Goal: Task Accomplishment & Management: Use online tool/utility

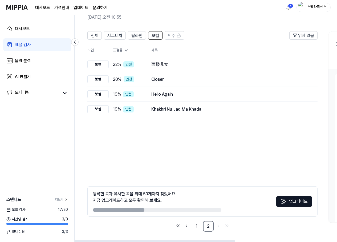
scroll to position [0, 0]
click at [19, 9] on img at bounding box center [16, 7] width 21 height 15
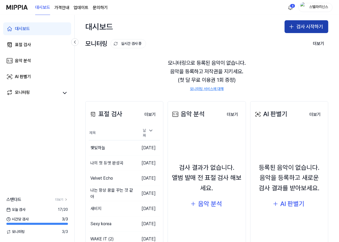
click at [311, 27] on button "검사 시작하기" at bounding box center [307, 26] width 44 height 13
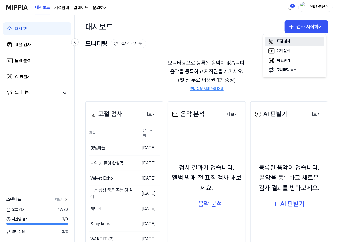
click at [295, 40] on button "표절 검사" at bounding box center [294, 42] width 59 height 10
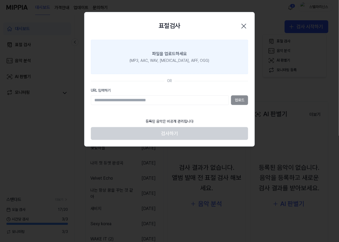
click at [162, 56] on div "파일을 업로드하세요" at bounding box center [169, 54] width 35 height 6
click at [0, 0] on input "파일을 업로드하세요 (MP3, AAC, WAV, [MEDICAL_DATA], AIFF, OGG)" at bounding box center [0, 0] width 0 height 0
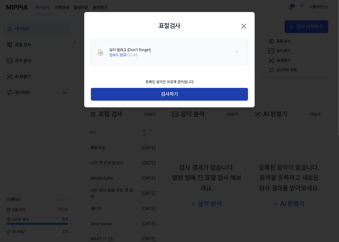
click at [165, 90] on button "검사하기" at bounding box center [169, 94] width 157 height 13
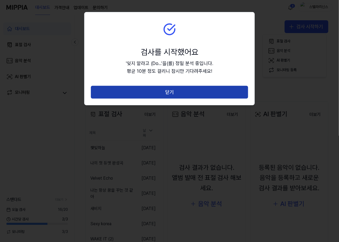
click at [164, 94] on button "닫기" at bounding box center [169, 92] width 157 height 13
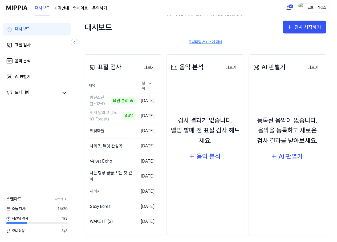
scroll to position [51, 0]
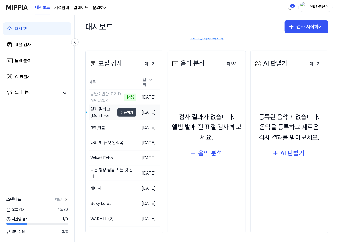
click at [119, 112] on button "이동하기" at bounding box center [126, 112] width 19 height 9
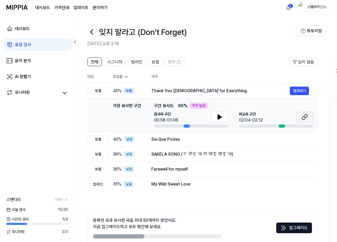
click at [309, 117] on button at bounding box center [304, 117] width 17 height 11
click at [122, 61] on span "시그니처" at bounding box center [114, 62] width 15 height 6
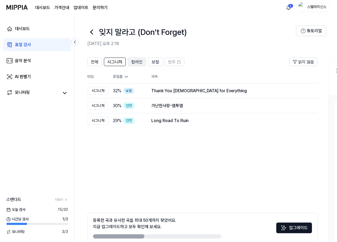
click at [137, 62] on span "탑라인" at bounding box center [136, 62] width 11 height 6
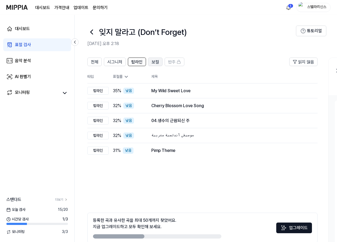
click at [152, 62] on span "보컬" at bounding box center [155, 62] width 7 height 6
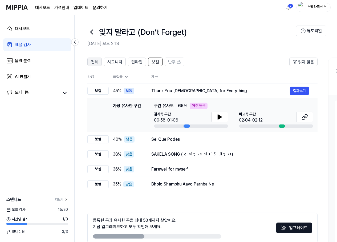
click at [92, 62] on span "전체" at bounding box center [94, 62] width 7 height 6
click at [98, 60] on button "전체" at bounding box center [94, 62] width 14 height 9
click at [15, 6] on img at bounding box center [16, 7] width 21 height 15
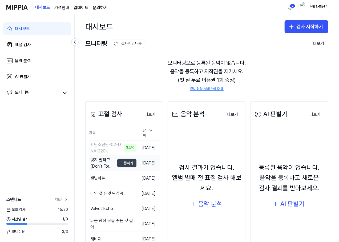
click at [119, 162] on button "이동하기" at bounding box center [126, 163] width 19 height 9
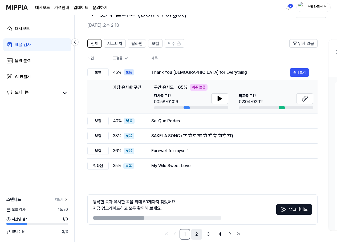
scroll to position [26, 0]
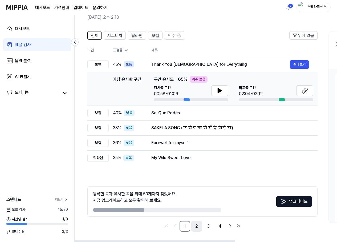
click at [195, 228] on link "2" at bounding box center [196, 226] width 11 height 11
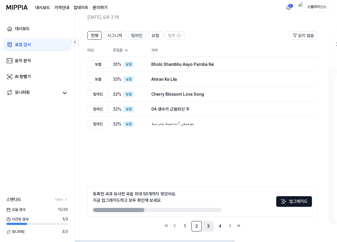
click at [211, 228] on link "3" at bounding box center [208, 226] width 11 height 11
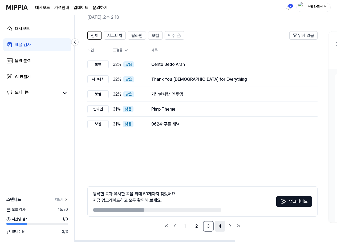
click at [219, 230] on link "4" at bounding box center [220, 226] width 11 height 11
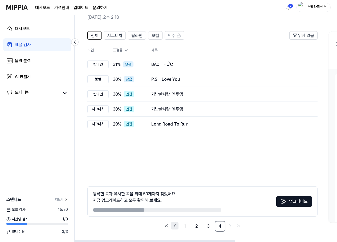
click at [174, 226] on icon "Go to previous page" at bounding box center [174, 226] width 5 height 6
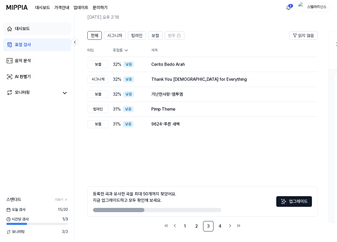
click at [20, 30] on div "대시보드" at bounding box center [22, 29] width 15 height 6
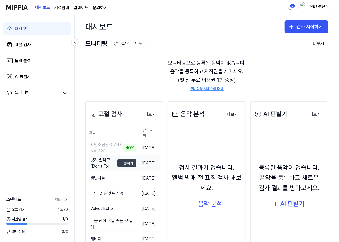
click at [117, 163] on button "이동하기" at bounding box center [126, 163] width 19 height 9
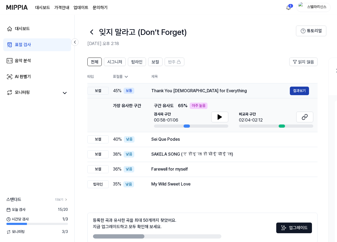
click at [301, 91] on button "결과보기" at bounding box center [299, 91] width 19 height 9
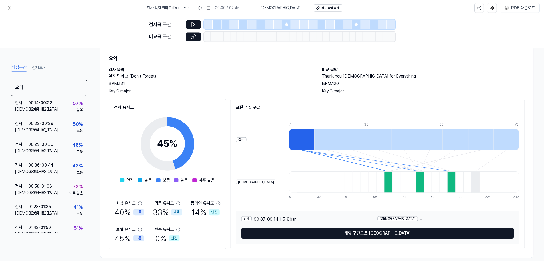
scroll to position [20, 0]
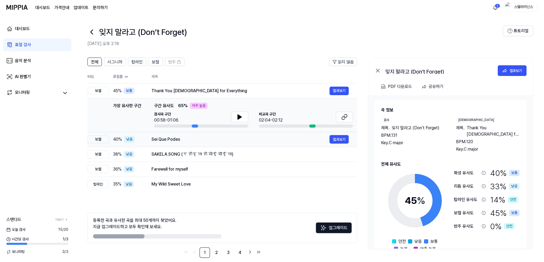
click at [191, 142] on div "Sei Que Podes" at bounding box center [240, 139] width 178 height 6
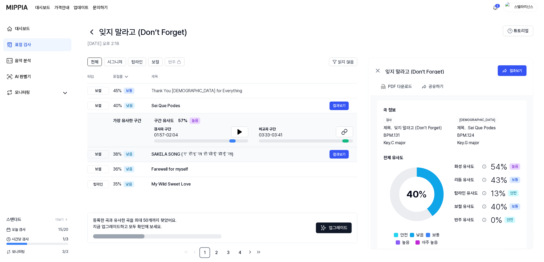
click at [256, 159] on td "SAKELA SONG (ए होइ ला हो सोई सॊई ला) 결과보기" at bounding box center [250, 154] width 214 height 15
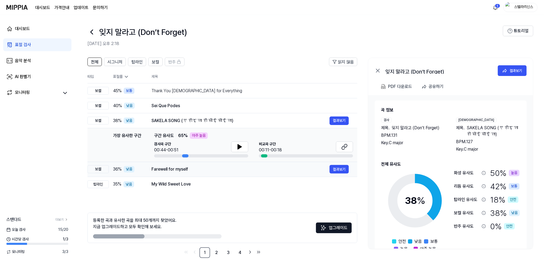
click at [270, 176] on td "Farewell for myself 결과보기" at bounding box center [250, 169] width 214 height 15
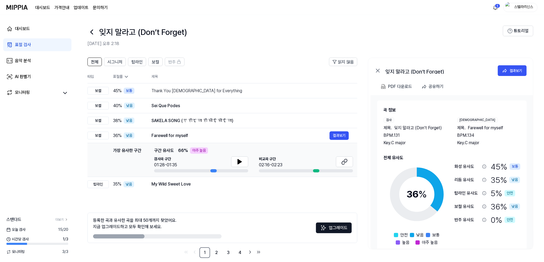
click at [269, 194] on div "전체 시그니처 탑라인 보컬 반주 읽지 않음 전체 시그니처 탑라인 보컬 반주 타입 표절률 제목 표절률 읽지 않음 보컬 45 % 보통 Thank …" at bounding box center [222, 158] width 270 height 200
click at [242, 181] on div "My Wild Sweet Love" at bounding box center [240, 184] width 178 height 6
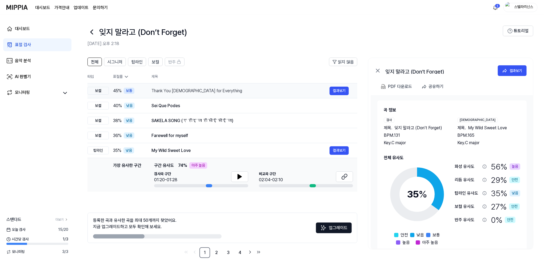
click at [286, 91] on div "Thank You God for Everything" at bounding box center [240, 91] width 178 height 6
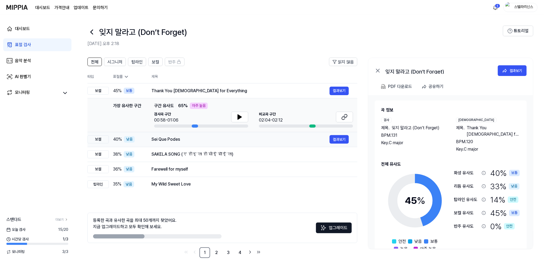
click at [261, 136] on div "Sei Que Podes" at bounding box center [240, 139] width 178 height 6
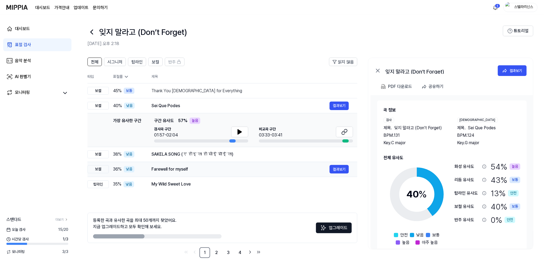
click at [278, 169] on div "Farewell for myself" at bounding box center [240, 169] width 178 height 6
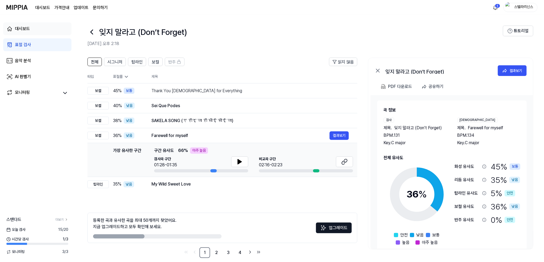
click at [30, 33] on link "대시보드" at bounding box center [37, 28] width 68 height 13
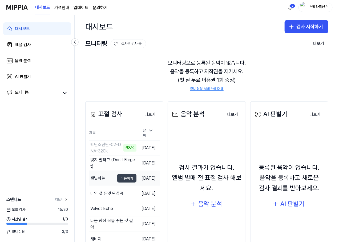
click at [120, 178] on button "이동하기" at bounding box center [126, 178] width 19 height 9
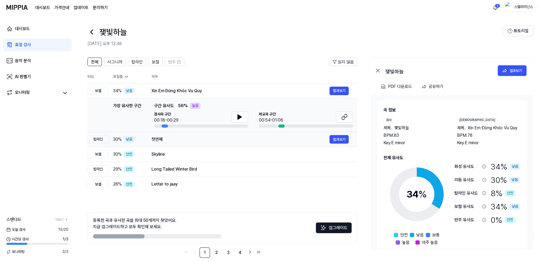
click at [210, 141] on div "첫번째" at bounding box center [240, 139] width 178 height 6
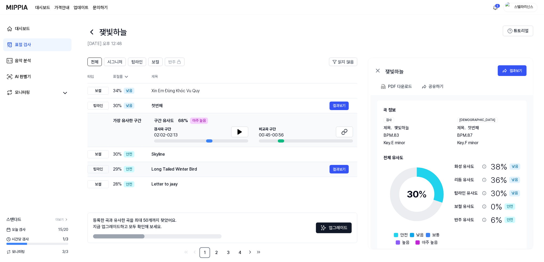
click at [263, 162] on td "Long Tailed Winter Bird 결과보기" at bounding box center [250, 169] width 214 height 15
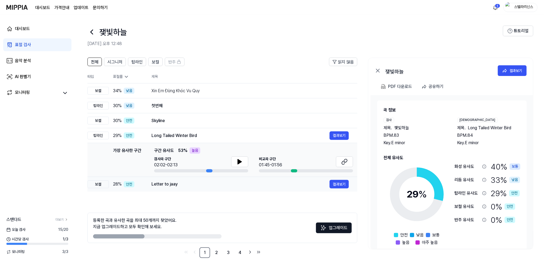
click at [258, 187] on div "Letter to jaay" at bounding box center [240, 184] width 178 height 6
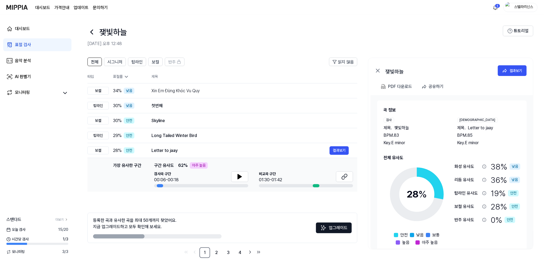
click at [254, 208] on div "전체 시그니처 탑라인 보컬 반주 읽지 않음 전체 시그니처 탑라인 보컬 반주 타입 표절률 제목 표절률 읽지 않음 보컬 34 % 낮음 Xin Em…" at bounding box center [222, 158] width 270 height 200
click at [251, 149] on div "Letter to jaay" at bounding box center [240, 150] width 178 height 6
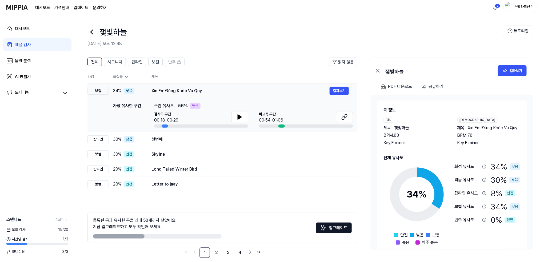
click at [261, 94] on div "Xin Em Đừng Khóc Vu Quy" at bounding box center [240, 91] width 178 height 6
click at [310, 93] on div "Xin Em Đừng Khóc Vu Quy" at bounding box center [240, 91] width 178 height 6
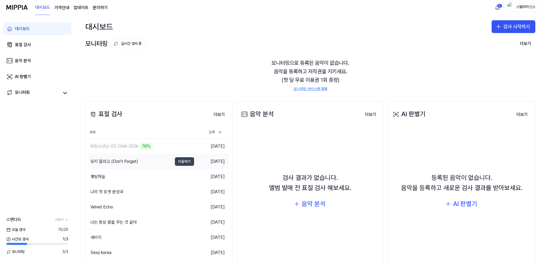
click at [185, 161] on button "이동하기" at bounding box center [184, 161] width 19 height 9
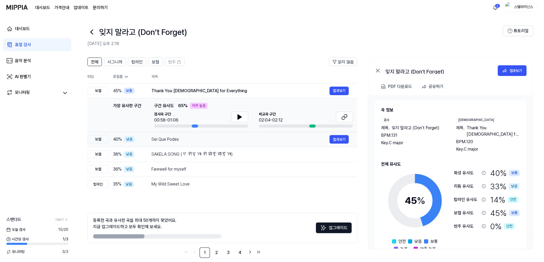
click at [266, 144] on td "Sei Que Podes 결과보기" at bounding box center [250, 139] width 214 height 15
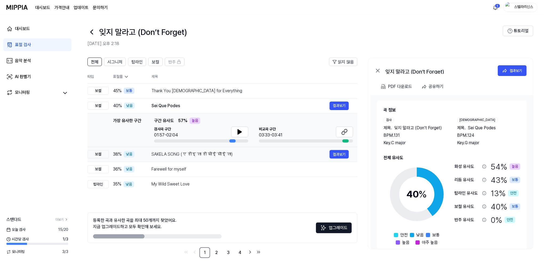
click at [278, 157] on div "SAKELA SONG (ए होइ ला हो सोई सॊई ला)" at bounding box center [240, 154] width 178 height 6
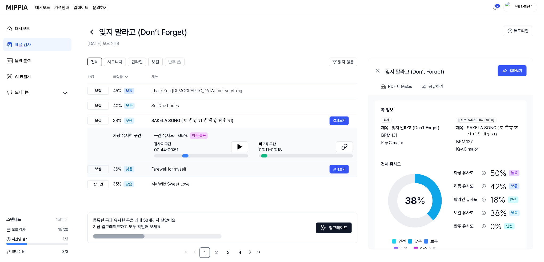
click at [284, 173] on div "Farewell for myself 결과보기" at bounding box center [249, 169] width 197 height 9
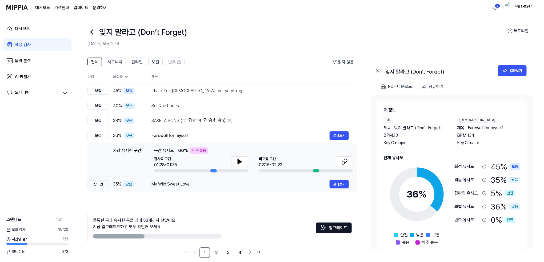
click at [261, 186] on div "My Wild Sweet Love" at bounding box center [240, 184] width 178 height 6
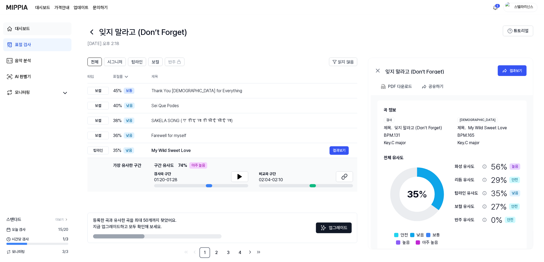
click at [38, 31] on link "대시보드" at bounding box center [37, 28] width 68 height 13
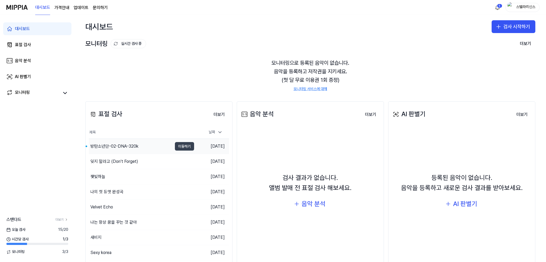
click at [184, 147] on button "이동하기" at bounding box center [184, 146] width 19 height 9
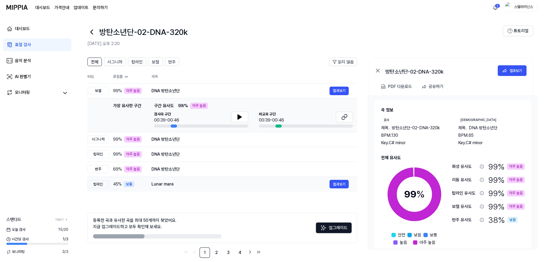
click at [235, 180] on div "Lunar mare 결과보기" at bounding box center [249, 184] width 197 height 9
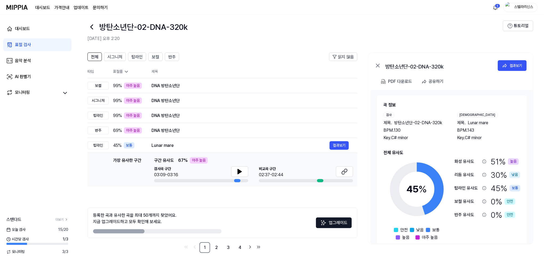
scroll to position [6, 0]
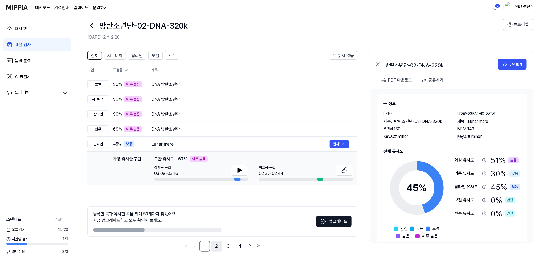
click at [216, 242] on link "2" at bounding box center [216, 246] width 11 height 11
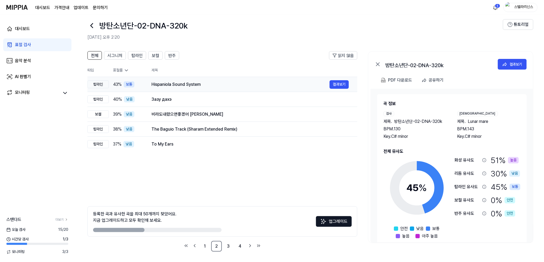
click at [220, 85] on div "Hispaniola Sound System" at bounding box center [240, 84] width 178 height 6
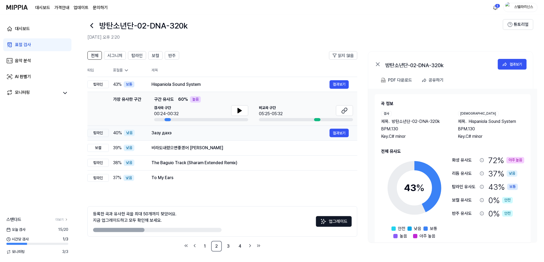
click at [200, 137] on div "Зазу дахэ 결과보기" at bounding box center [249, 133] width 197 height 9
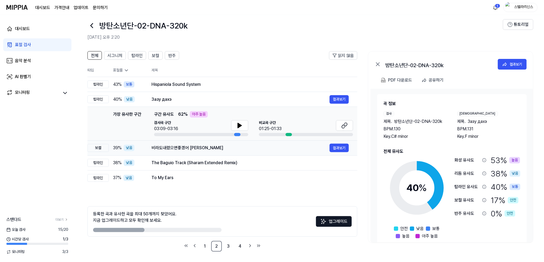
click at [242, 147] on div "비라도내렸으면좋겠어 백지영" at bounding box center [240, 148] width 178 height 6
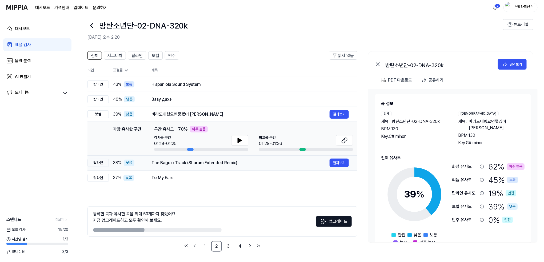
click at [239, 164] on div "The Baguio Track (Sharam Extended Remix)" at bounding box center [240, 163] width 178 height 6
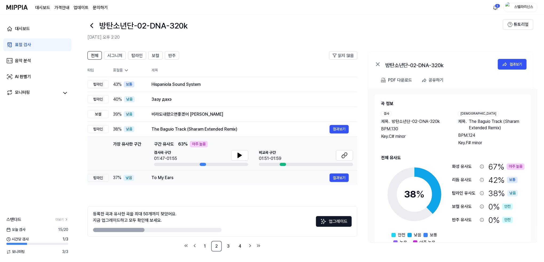
click at [216, 176] on div "To My Ears" at bounding box center [240, 178] width 178 height 6
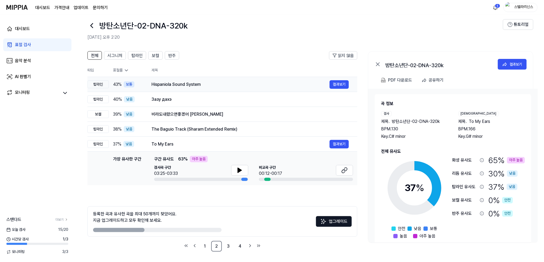
drag, startPoint x: 231, startPoint y: 78, endPoint x: 231, endPoint y: 82, distance: 3.7
click at [231, 78] on td "Hispaniola Sound System 결과보기" at bounding box center [250, 84] width 214 height 15
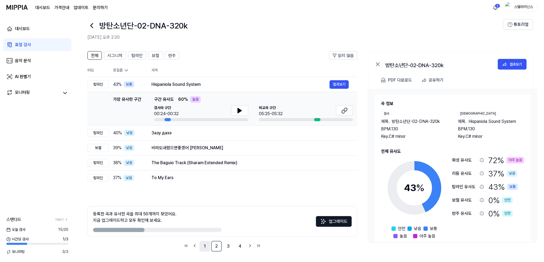
click at [203, 242] on link "1" at bounding box center [204, 246] width 11 height 11
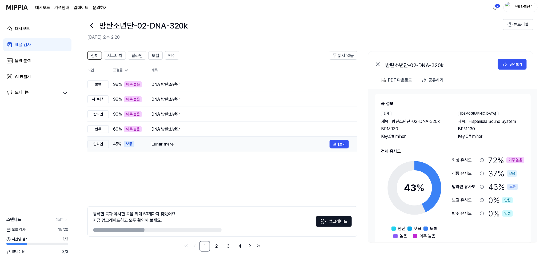
click at [217, 147] on div "Lunar mare 결과보기" at bounding box center [249, 144] width 197 height 9
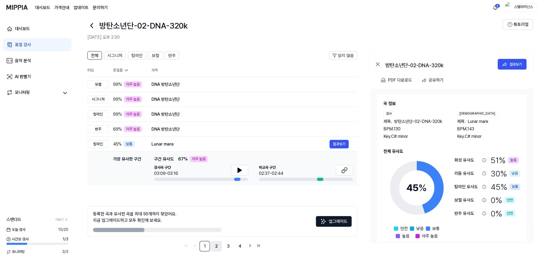
click at [215, 242] on link "2" at bounding box center [216, 246] width 11 height 11
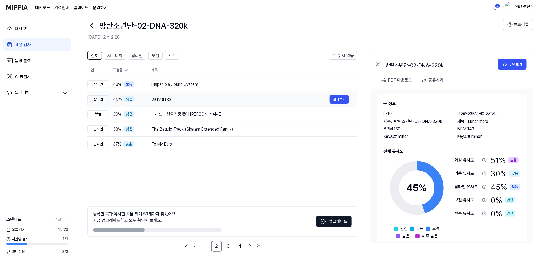
click at [220, 99] on div "Зазу дахэ" at bounding box center [240, 99] width 178 height 6
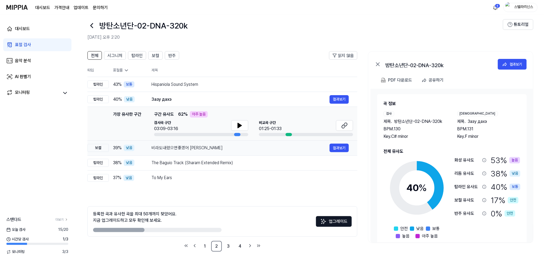
click at [242, 150] on div "비라도내렸으면좋겠어 백지영" at bounding box center [240, 148] width 178 height 6
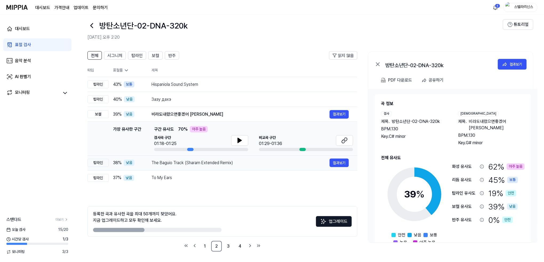
click at [280, 161] on div "The Baguio Track (Sharam Extended Remix)" at bounding box center [240, 163] width 178 height 6
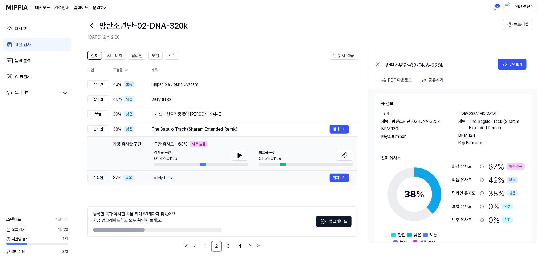
click at [259, 177] on div "To My Ears" at bounding box center [240, 178] width 178 height 6
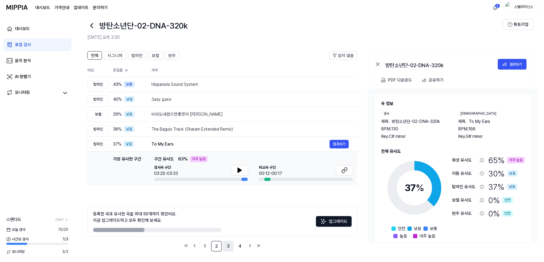
click at [233, 242] on link "3" at bounding box center [228, 246] width 11 height 11
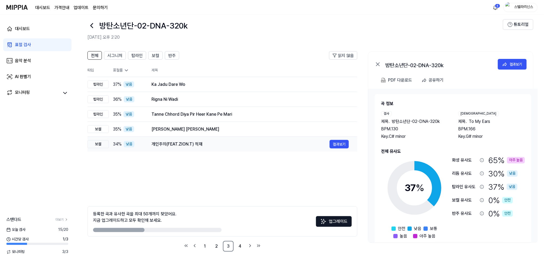
click at [254, 146] on div "개인주의(FEAT.ZION.T) 적재" at bounding box center [240, 144] width 178 height 6
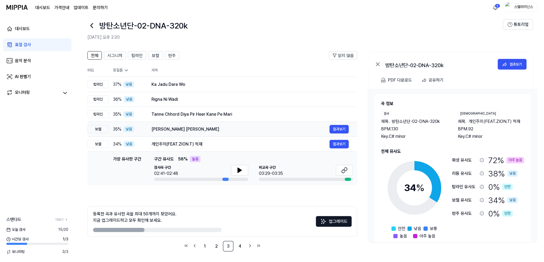
click at [282, 125] on div "Teri Ameeri Meri Gareebi 결과보기" at bounding box center [249, 129] width 197 height 9
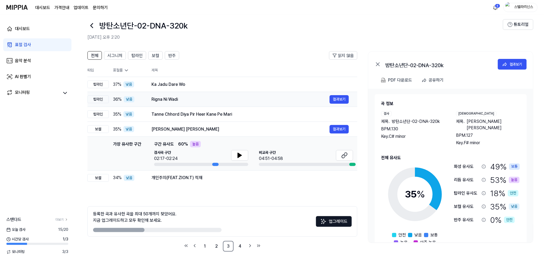
click at [281, 98] on div "Rigna Ni Wadi" at bounding box center [240, 99] width 178 height 6
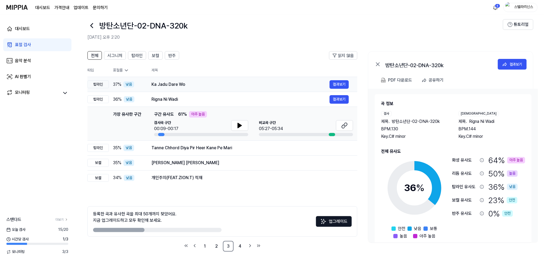
click at [292, 77] on td "Ka Jadu Dare Wo 결과보기" at bounding box center [250, 84] width 214 height 15
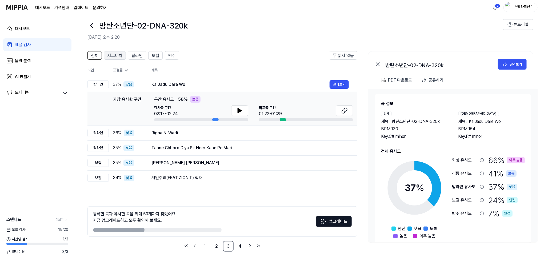
click at [118, 56] on span "시그니처" at bounding box center [114, 56] width 15 height 6
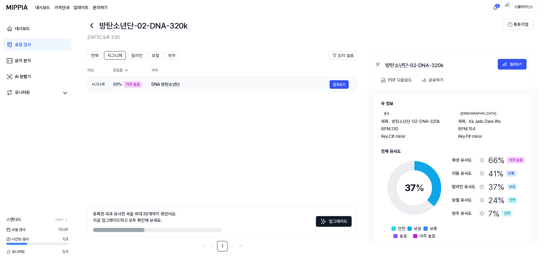
click at [208, 88] on div "DNA 방탄소년단 결과보기" at bounding box center [249, 84] width 197 height 9
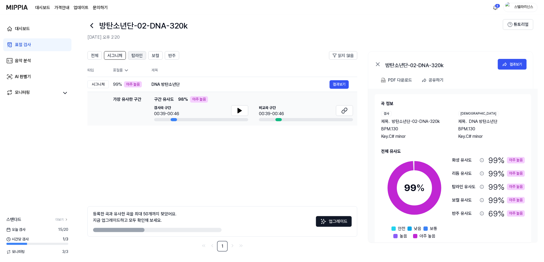
click at [140, 57] on span "탑라인" at bounding box center [136, 56] width 11 height 6
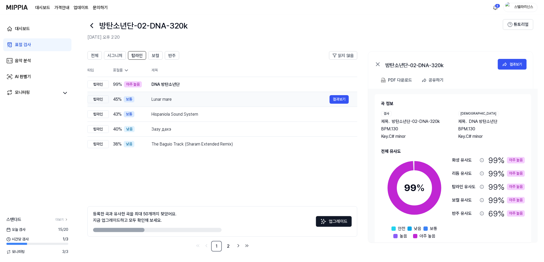
click at [187, 99] on div "Lunar mare" at bounding box center [240, 99] width 178 height 6
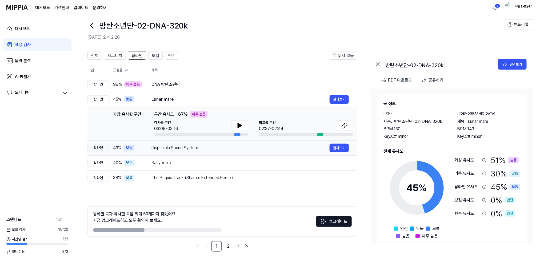
click at [234, 147] on div "Hispaniola Sound System" at bounding box center [240, 148] width 178 height 6
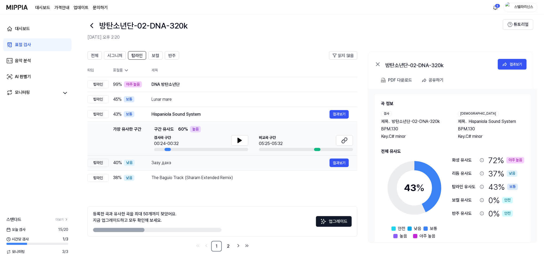
click at [231, 168] on td "Зазу дахэ 결과보기" at bounding box center [250, 162] width 214 height 15
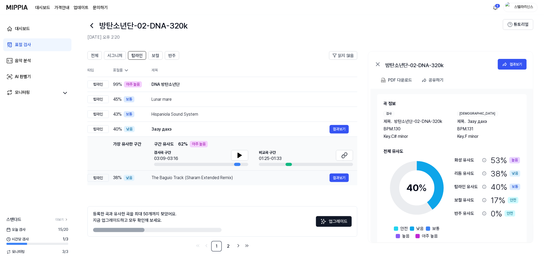
click at [245, 180] on div "The Baguio Track (Sharam Extended Remix)" at bounding box center [240, 178] width 178 height 6
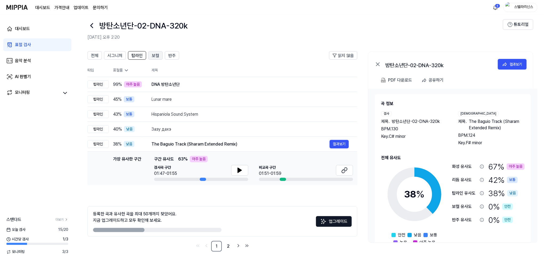
click at [156, 57] on span "보컬" at bounding box center [155, 56] width 7 height 6
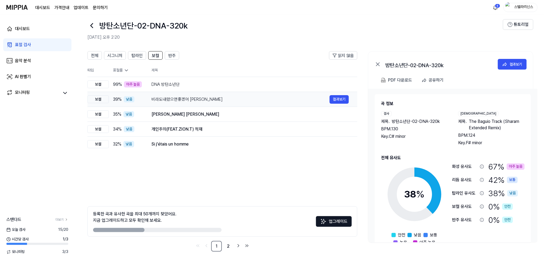
click at [205, 104] on td "비라도내렸으면좋겠어 백지영 결과보기" at bounding box center [250, 99] width 214 height 15
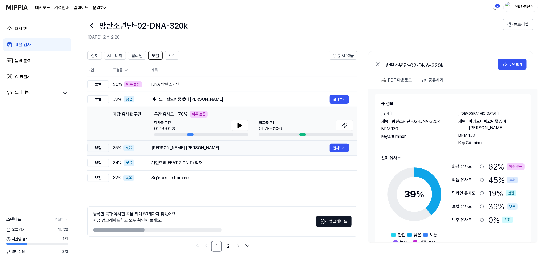
click at [247, 154] on td "Teri Ameeri Meri Gareebi 결과보기" at bounding box center [250, 147] width 214 height 15
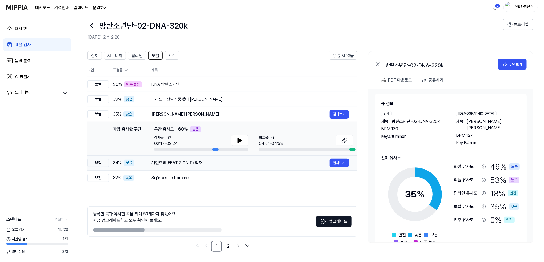
click at [247, 167] on td "개인주의(FEAT.ZION.T) 적재 결과보기" at bounding box center [250, 162] width 214 height 15
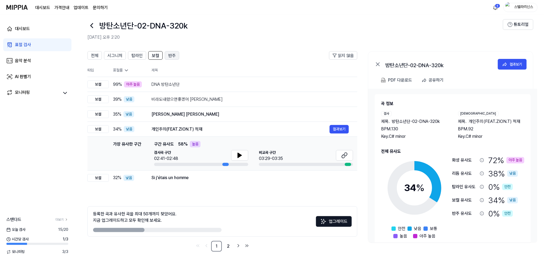
drag, startPoint x: 173, startPoint y: 52, endPoint x: 174, endPoint y: 56, distance: 3.8
click at [174, 56] on button "반주" at bounding box center [172, 55] width 14 height 9
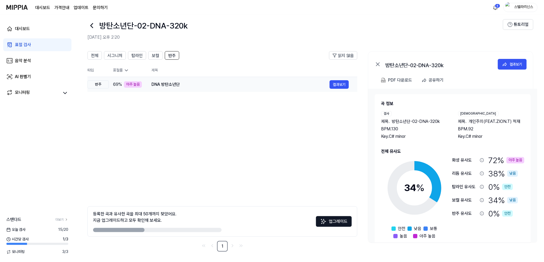
click at [222, 87] on div "DNA 방탄소년단" at bounding box center [240, 84] width 178 height 6
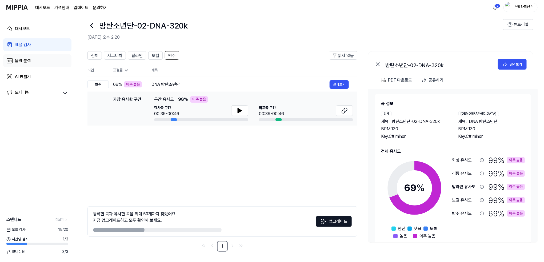
click at [49, 62] on link "음악 분석" at bounding box center [37, 60] width 68 height 13
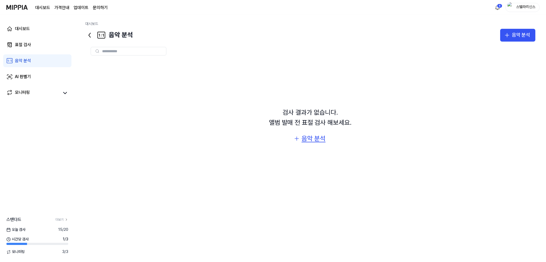
click at [314, 140] on div "음악 분석" at bounding box center [313, 139] width 24 height 10
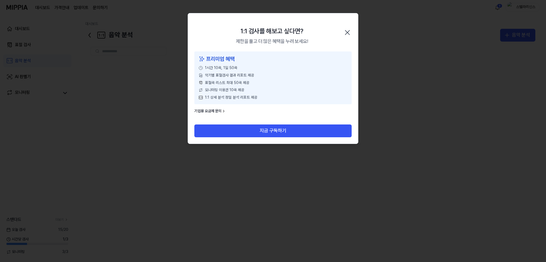
click at [339, 33] on icon "button" at bounding box center [347, 32] width 9 height 9
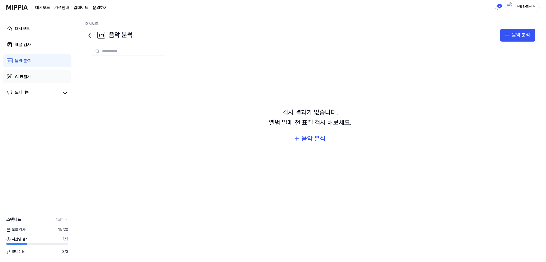
click at [47, 78] on link "AI 판별기" at bounding box center [37, 76] width 68 height 13
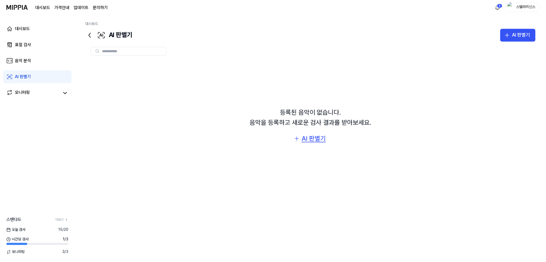
click at [309, 136] on div "AI 판별기" at bounding box center [313, 139] width 24 height 10
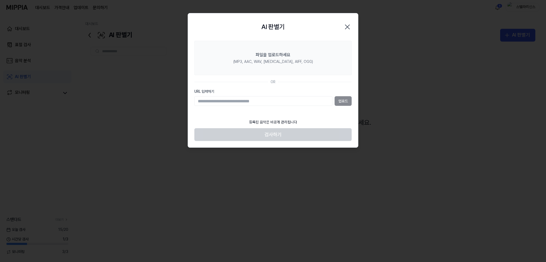
click at [339, 27] on icon "button" at bounding box center [347, 27] width 9 height 9
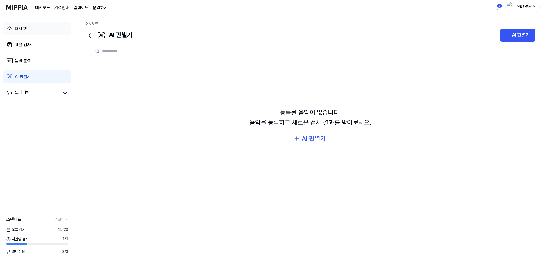
click at [54, 30] on link "대시보드" at bounding box center [37, 28] width 68 height 13
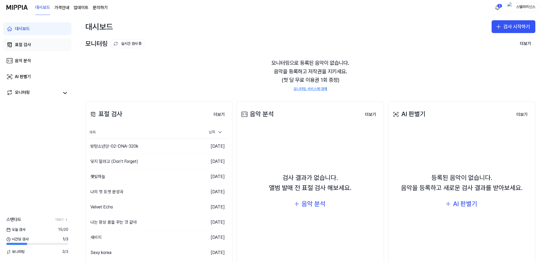
click at [39, 42] on link "표절 검사" at bounding box center [37, 44] width 68 height 13
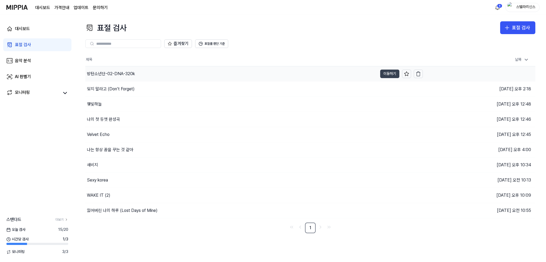
click at [339, 74] on button "이동하기" at bounding box center [389, 74] width 19 height 9
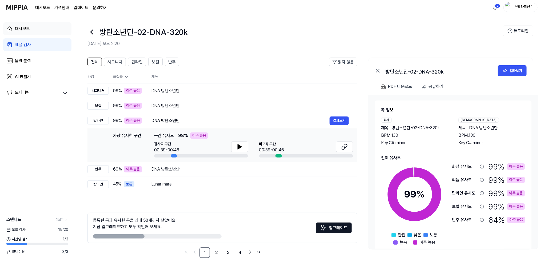
click at [33, 27] on link "대시보드" at bounding box center [37, 28] width 68 height 13
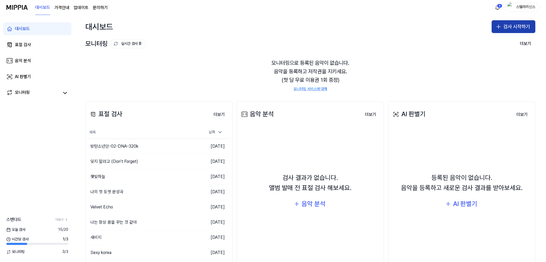
click at [339, 23] on button "검사 시작하기" at bounding box center [513, 26] width 44 height 13
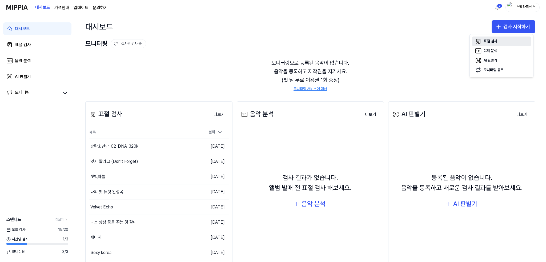
click at [339, 39] on div "표절 검사" at bounding box center [490, 41] width 14 height 5
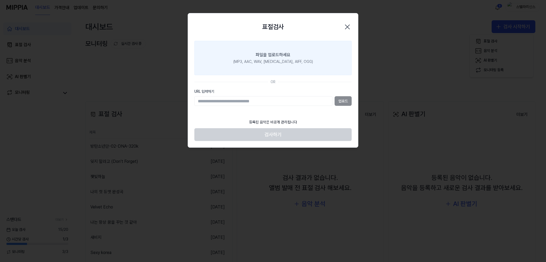
click at [297, 57] on label "파일을 업로드하세요 (MP3, AAC, WAV, FLAC, AIFF, OGG)" at bounding box center [272, 58] width 157 height 35
click at [0, 0] on input "파일을 업로드하세요 (MP3, AAC, WAV, FLAC, AIFF, OGG)" at bounding box center [0, 0] width 0 height 0
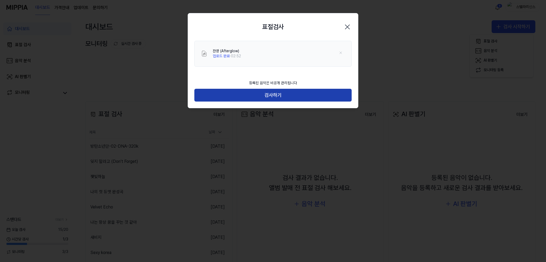
click at [288, 95] on button "검사하기" at bounding box center [272, 95] width 157 height 13
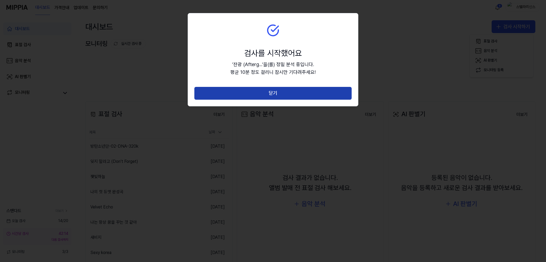
click at [289, 95] on button "닫기" at bounding box center [272, 93] width 157 height 13
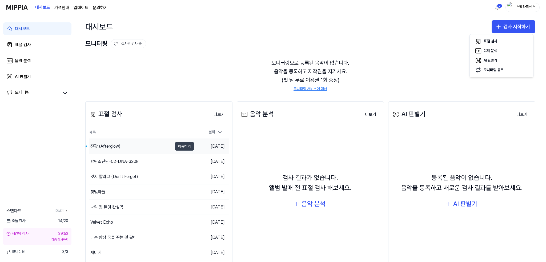
click at [182, 149] on button "이동하기" at bounding box center [184, 146] width 19 height 9
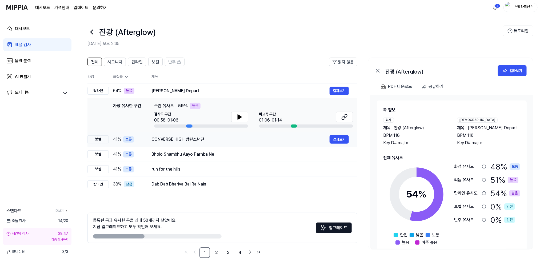
click at [268, 138] on div "CONVERSE HIGH 방탄소년단" at bounding box center [240, 139] width 178 height 6
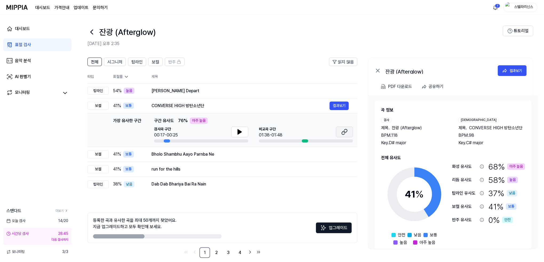
click at [341, 131] on icon at bounding box center [344, 132] width 6 height 6
click at [261, 95] on td "[PERSON_NAME] Depart 결과보기" at bounding box center [250, 90] width 214 height 15
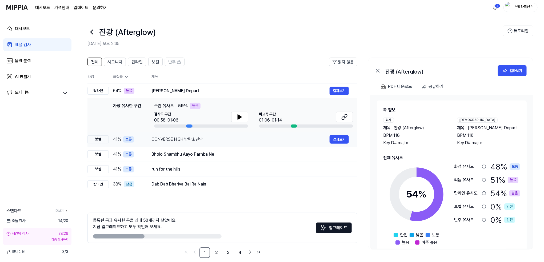
click at [280, 140] on div "CONVERSE HIGH 방탄소년단" at bounding box center [240, 139] width 178 height 6
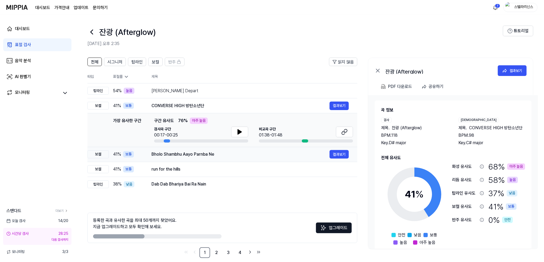
click at [281, 157] on div "Bholo Shambhu Aayo Parnba Ne" at bounding box center [240, 154] width 178 height 6
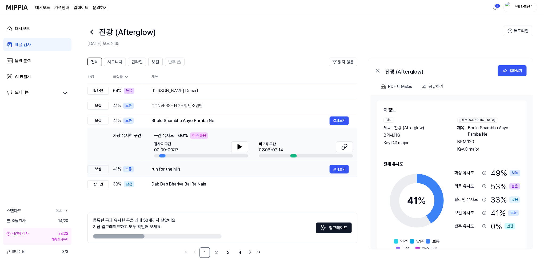
click at [281, 171] on div "run for the hills" at bounding box center [240, 169] width 178 height 6
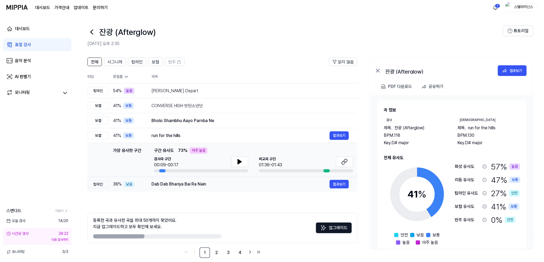
click at [281, 186] on div "Dab Dab Bhariya Bai Ra Nain" at bounding box center [240, 184] width 178 height 6
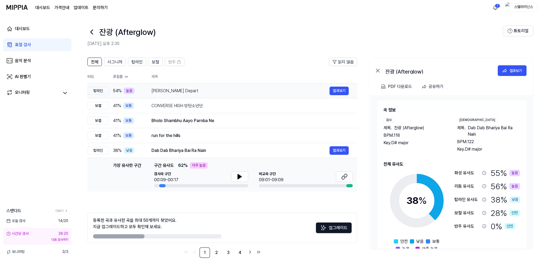
click at [276, 93] on div "[PERSON_NAME] Depart" at bounding box center [240, 91] width 178 height 6
